Goal: Task Accomplishment & Management: Use online tool/utility

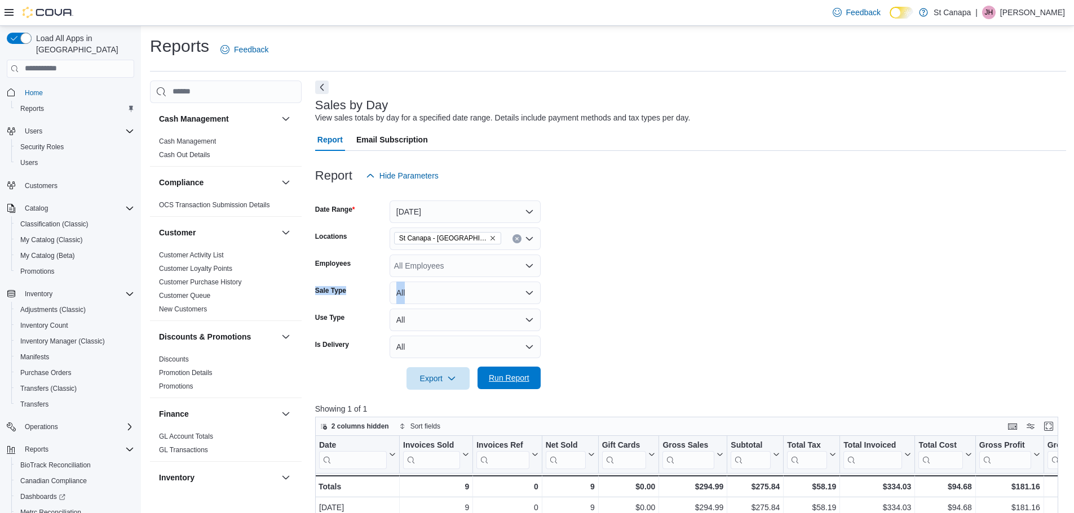
scroll to position [68, 0]
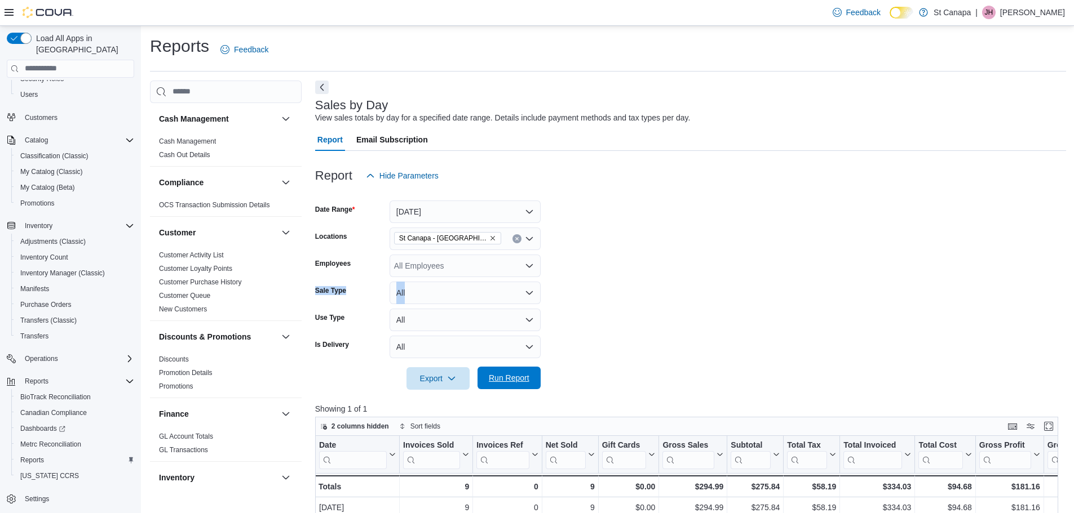
click at [501, 369] on span "Run Report" at bounding box center [509, 378] width 50 height 23
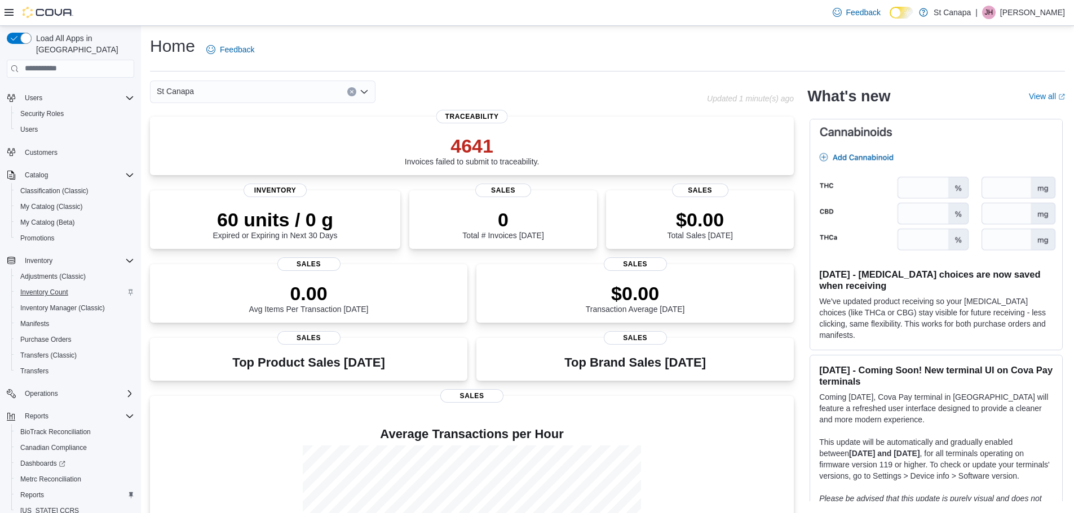
scroll to position [68, 0]
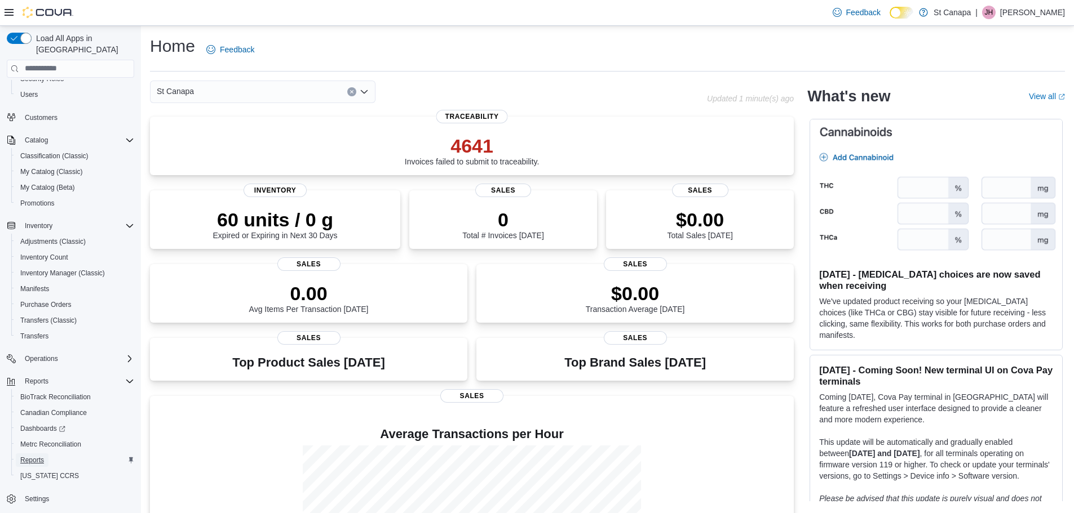
click at [32, 456] on span "Reports" at bounding box center [32, 460] width 24 height 9
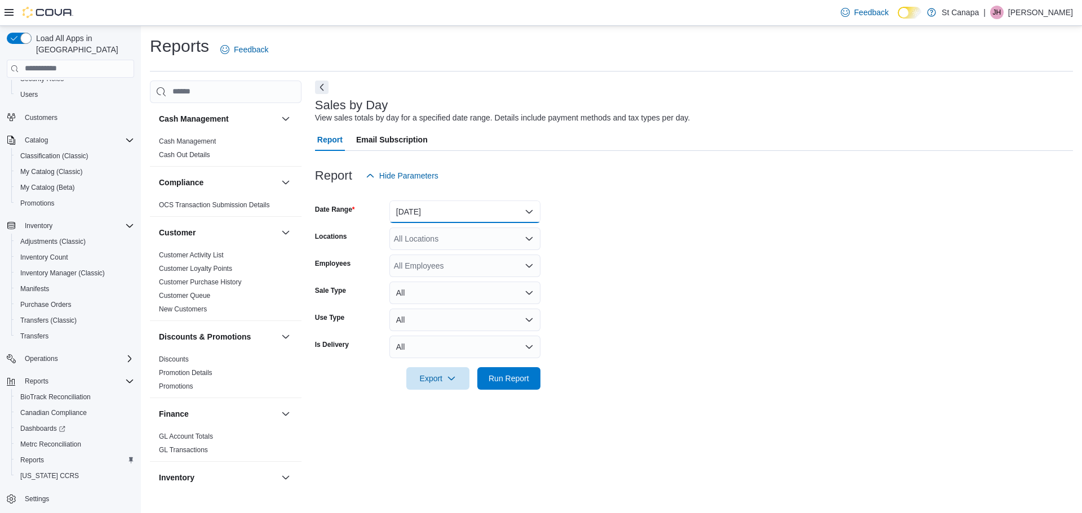
click at [418, 214] on button "Yesterday" at bounding box center [464, 212] width 151 height 23
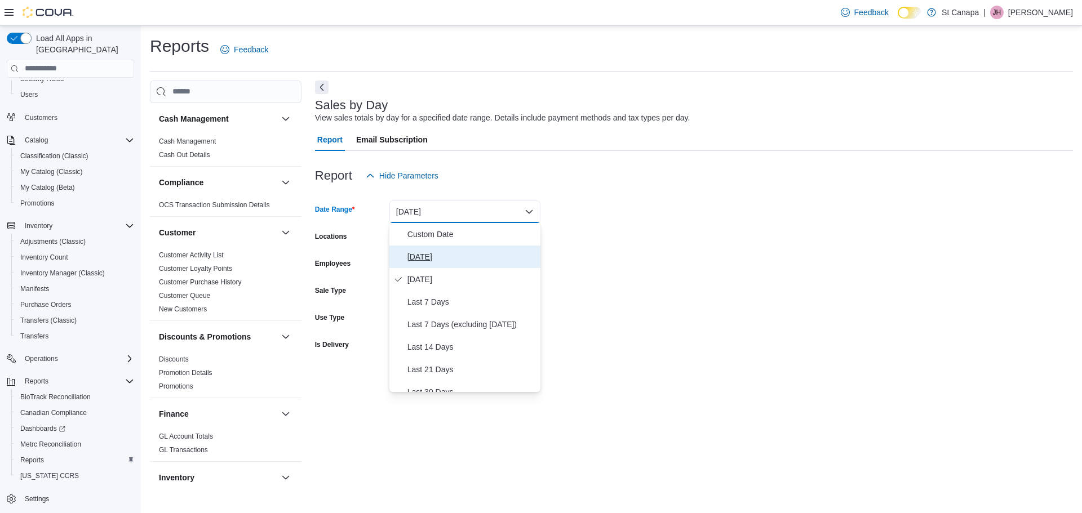
drag, startPoint x: 415, startPoint y: 252, endPoint x: 484, endPoint y: 253, distance: 68.2
click at [416, 253] on span "[DATE]" at bounding box center [472, 257] width 129 height 14
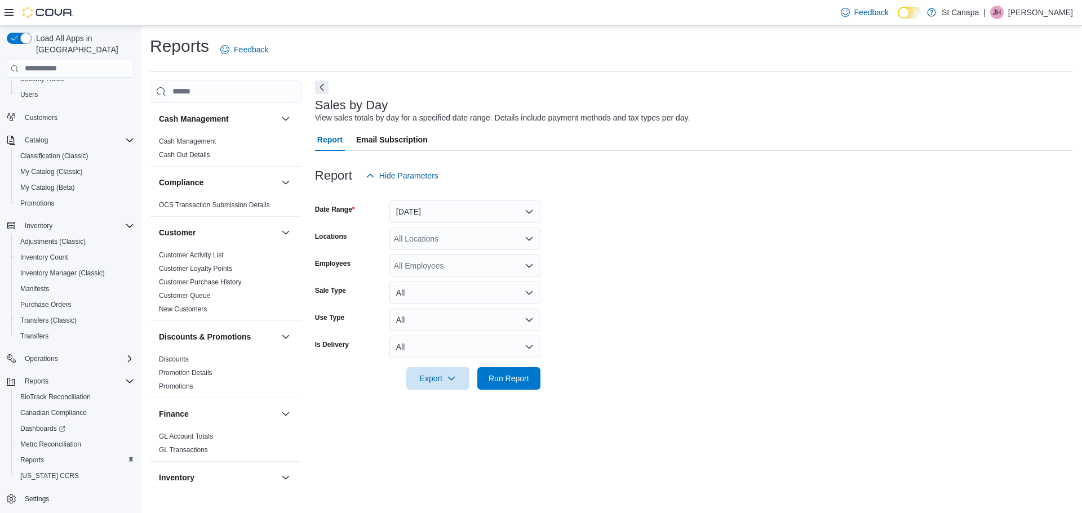
click at [627, 242] on form "Date Range Today Locations All Locations Employees All Employees Sale Type All …" at bounding box center [694, 288] width 758 height 203
click at [412, 241] on div "All Locations" at bounding box center [464, 239] width 151 height 23
drag, startPoint x: 470, startPoint y: 308, endPoint x: 487, endPoint y: 308, distance: 17.5
click at [471, 308] on span "St Canapa - [GEOGRAPHIC_DATA][PERSON_NAME]" at bounding box center [509, 307] width 191 height 11
click at [605, 310] on form "Date Range Today Locations St Canapa - Santa Teresa Combo box. Selected. St Can…" at bounding box center [694, 288] width 758 height 203
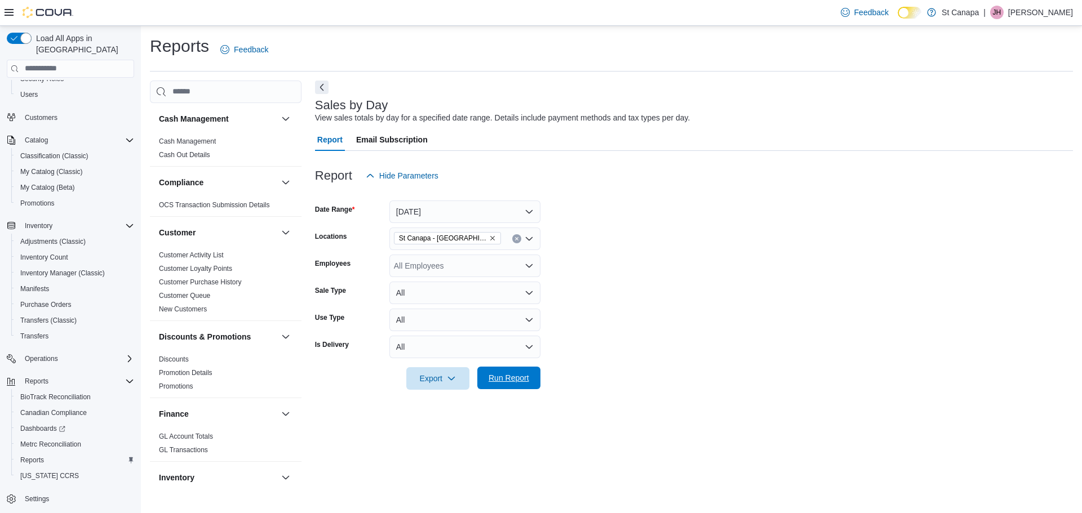
click at [506, 369] on span "Run Report" at bounding box center [509, 378] width 50 height 23
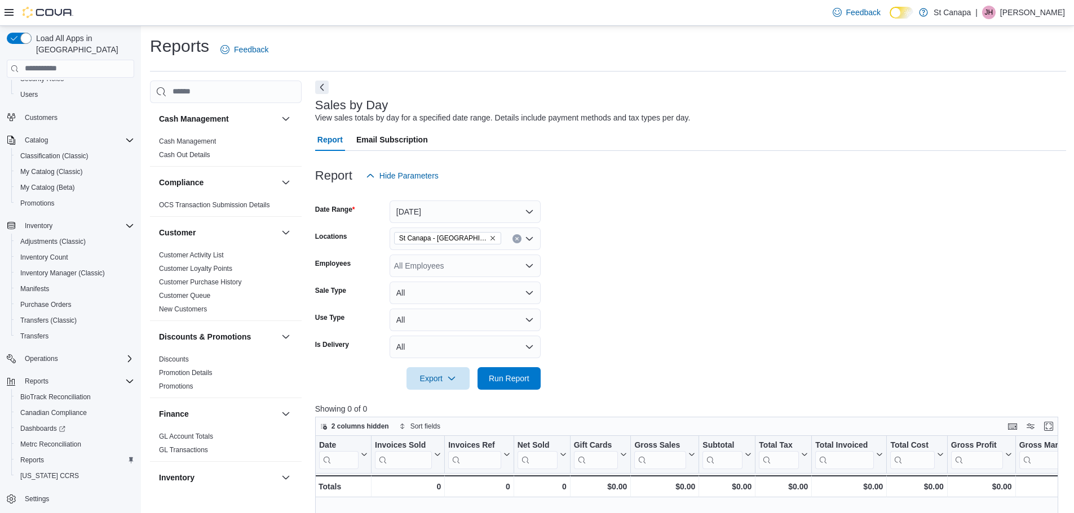
click at [489, 238] on icon "Remove St Canapa - Santa Teresa from selection in this group" at bounding box center [492, 238] width 7 height 7
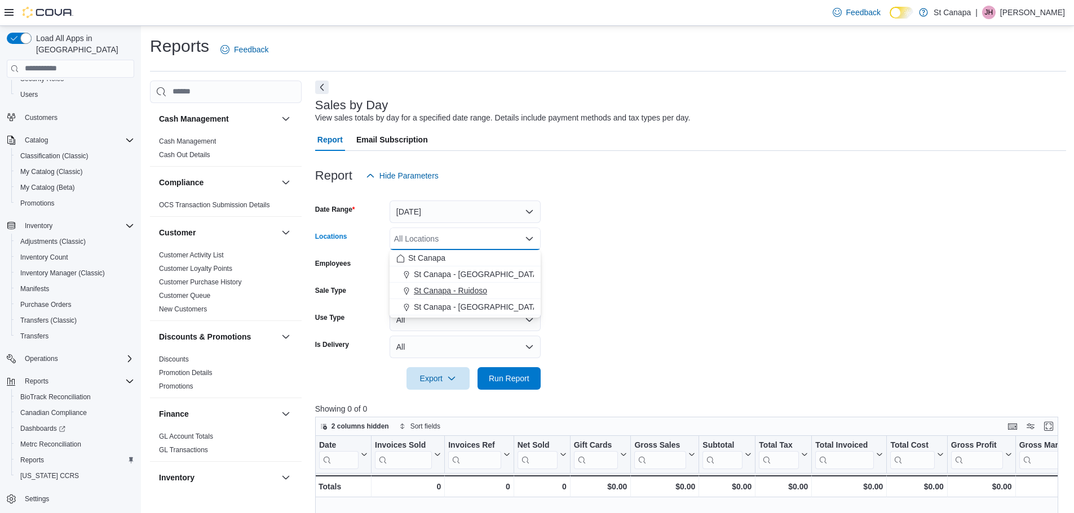
click at [463, 291] on span "St Canapa - Ruidoso" at bounding box center [450, 290] width 73 height 11
click at [594, 287] on form "Date Range Today Locations St Canapa - Ruidoso Combo box. Selected. St Canapa -…" at bounding box center [690, 288] width 751 height 203
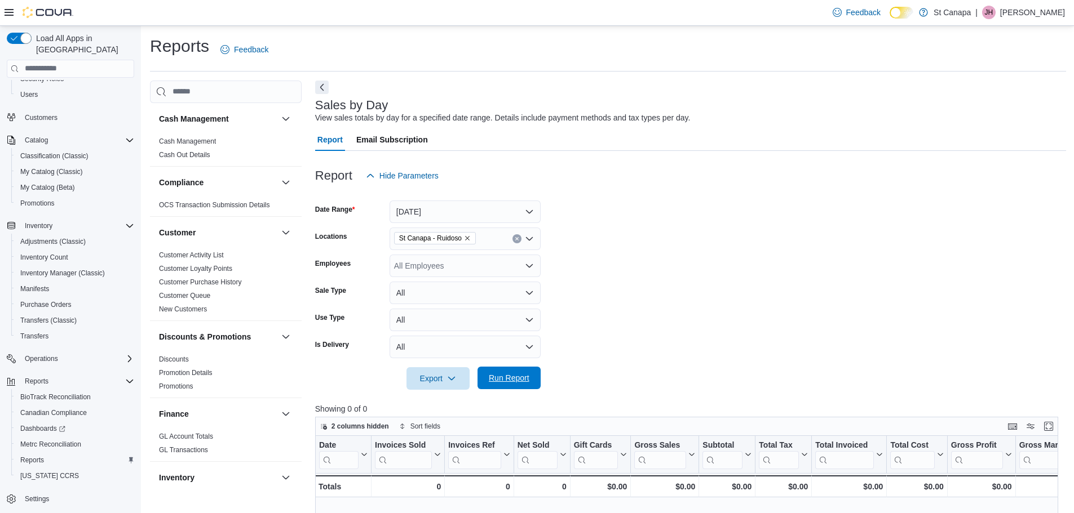
click at [509, 373] on span "Run Report" at bounding box center [509, 378] width 41 height 11
